Goal: Information Seeking & Learning: Learn about a topic

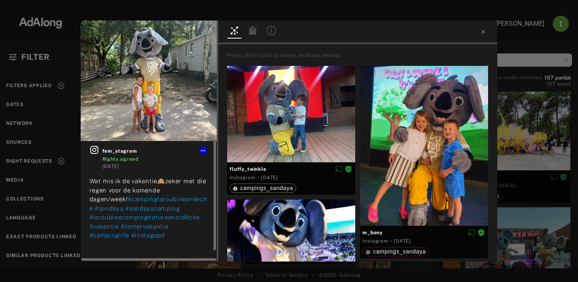
click at [96, 149] on icon at bounding box center [94, 150] width 8 height 8
click at [93, 150] on icon at bounding box center [94, 150] width 8 height 8
click at [96, 148] on icon at bounding box center [95, 150] width 10 height 10
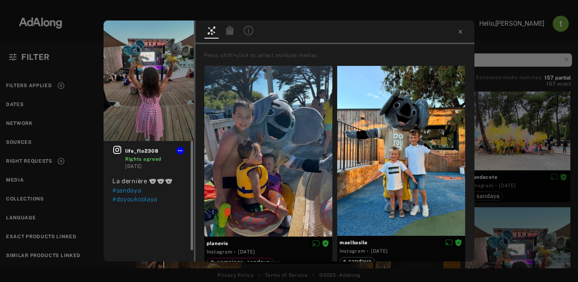
click at [116, 151] on icon at bounding box center [117, 150] width 10 height 10
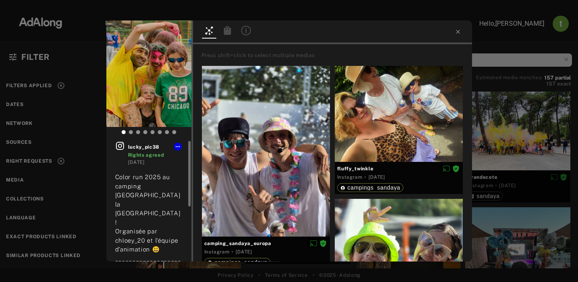
click at [118, 146] on icon at bounding box center [120, 146] width 8 height 8
